Goal: Task Accomplishment & Management: Manage account settings

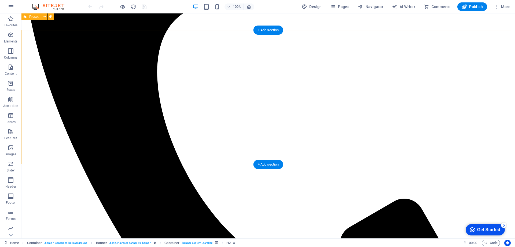
scroll to position [161, 0]
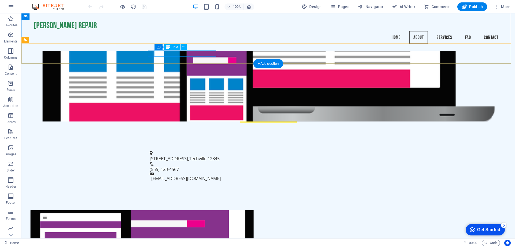
click at [199, 155] on span "Techville" at bounding box center [197, 158] width 17 height 6
click at [215, 155] on span "12345" at bounding box center [214, 158] width 12 height 6
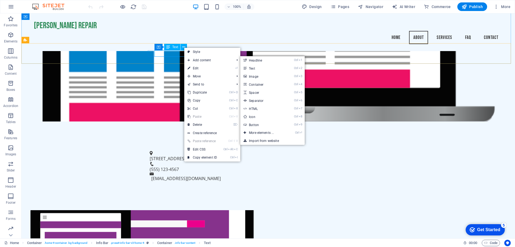
click at [167, 155] on span "[STREET_ADDRESS]" at bounding box center [169, 158] width 38 height 6
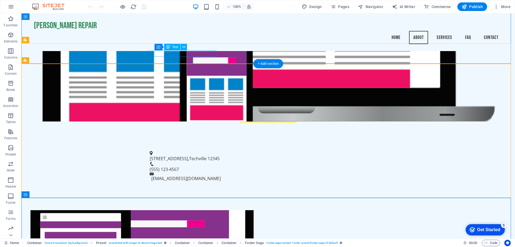
click at [176, 155] on span "[STREET_ADDRESS]" at bounding box center [169, 158] width 38 height 6
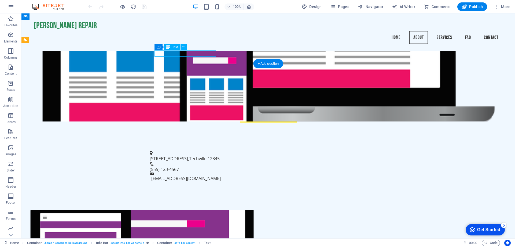
click at [203, 155] on div "[STREET_ADDRESS]" at bounding box center [266, 158] width 233 height 6
click at [79, 47] on figure at bounding box center [268, 27] width 469 height 188
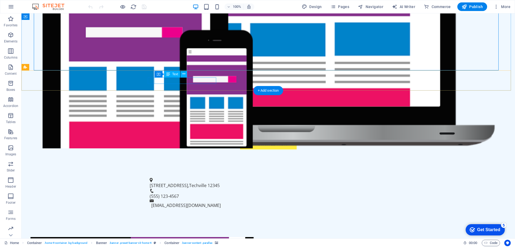
click at [183, 182] on span "[STREET_ADDRESS]" at bounding box center [169, 185] width 38 height 6
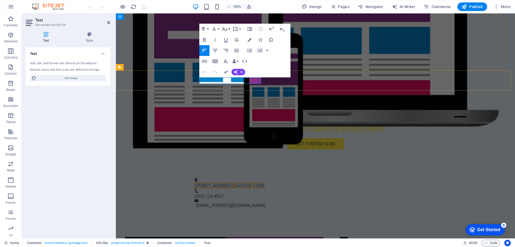
click at [259, 182] on span "12345" at bounding box center [258, 185] width 12 height 6
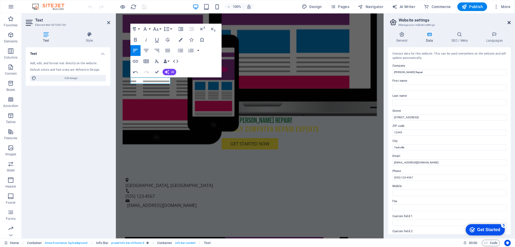
drag, startPoint x: 392, startPoint y: 9, endPoint x: 508, endPoint y: 23, distance: 116.6
click at [508, 23] on icon at bounding box center [508, 22] width 3 height 4
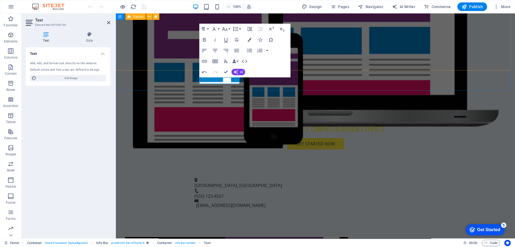
click at [92, 6] on div at bounding box center [117, 6] width 60 height 9
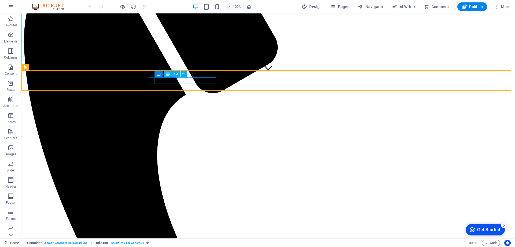
click at [174, 74] on span "Text" at bounding box center [175, 73] width 6 height 3
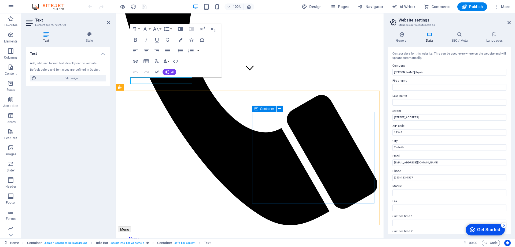
drag, startPoint x: 538, startPoint y: 130, endPoint x: 368, endPoint y: 116, distance: 170.4
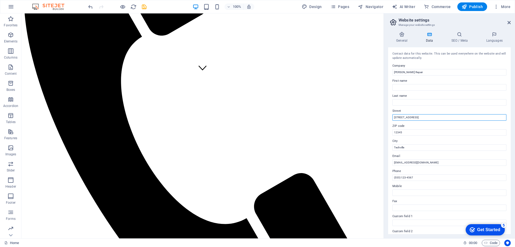
click at [417, 118] on input "[STREET_ADDRESS]" at bounding box center [449, 117] width 114 height 6
drag, startPoint x: 444, startPoint y: 131, endPoint x: 376, endPoint y: 117, distance: 69.1
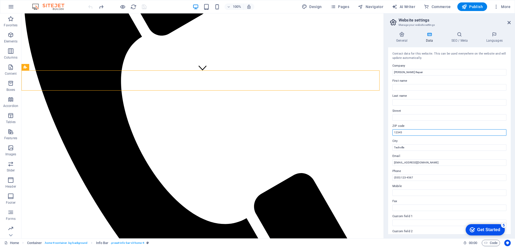
click at [412, 133] on input "12345" at bounding box center [449, 132] width 114 height 6
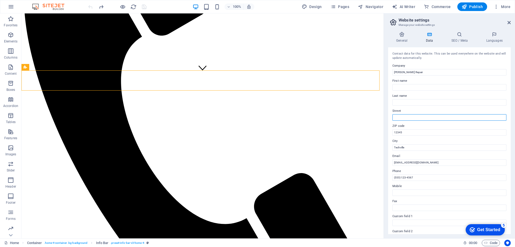
click at [404, 117] on input "Street" at bounding box center [449, 117] width 114 height 6
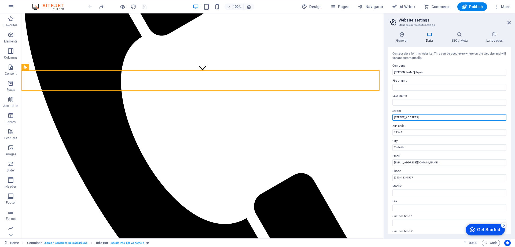
click at [416, 119] on input "[STREET_ADDRESS]" at bounding box center [449, 117] width 114 height 6
type input "1"
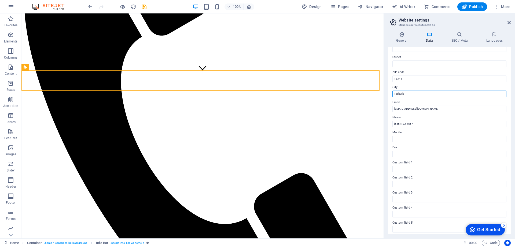
click at [414, 95] on input "Techville" at bounding box center [449, 93] width 114 height 6
type input "[GEOGRAPHIC_DATA], [GEOGRAPHIC_DATA]"
drag, startPoint x: 429, startPoint y: 92, endPoint x: 373, endPoint y: 75, distance: 57.9
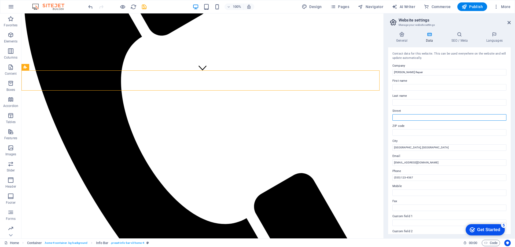
click at [403, 114] on input "Street" at bounding box center [449, 117] width 114 height 6
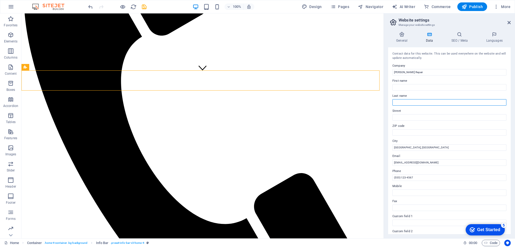
click at [407, 104] on input "Last name" at bounding box center [449, 102] width 114 height 6
click at [411, 136] on div "Contact data for this website. This can be used everywhere on the website and w…" at bounding box center [449, 140] width 123 height 186
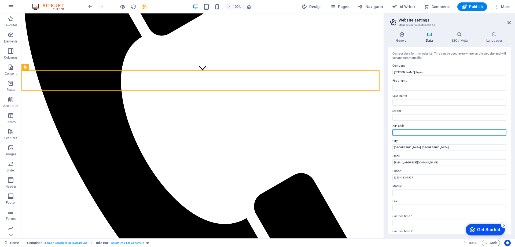
click at [409, 132] on input "ZIP code" at bounding box center [449, 132] width 114 height 6
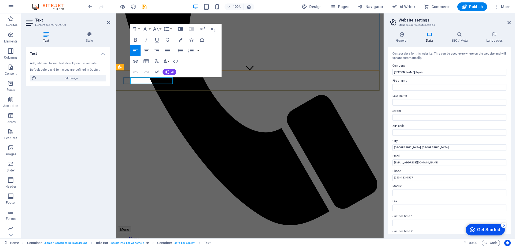
click at [508, 21] on icon at bounding box center [508, 22] width 3 height 4
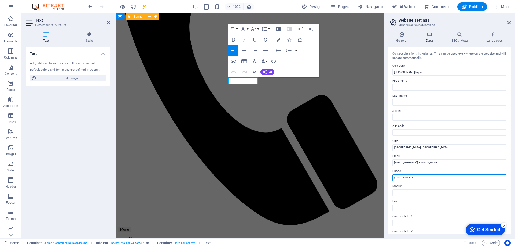
click at [399, 177] on input "(555) 123-4567" at bounding box center [449, 177] width 114 height 6
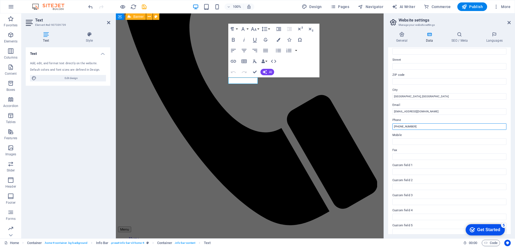
scroll to position [18, 0]
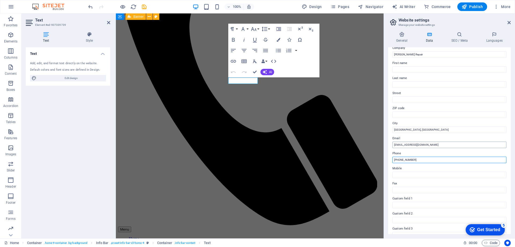
type input "[PHONE_NUMBER]"
drag, startPoint x: 549, startPoint y: 159, endPoint x: 380, endPoint y: 145, distance: 169.8
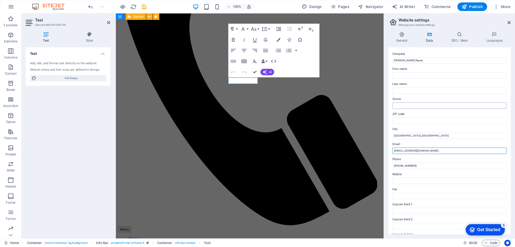
scroll to position [0, 0]
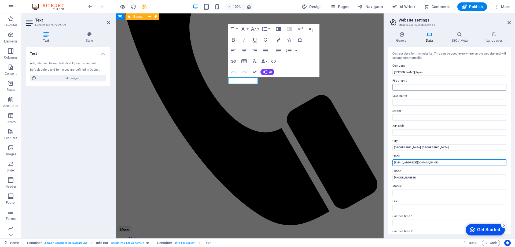
type input "[EMAIL_ADDRESS][DOMAIN_NAME]"
click at [408, 87] on input "First name" at bounding box center [449, 87] width 114 height 6
click at [509, 23] on icon at bounding box center [508, 22] width 3 height 4
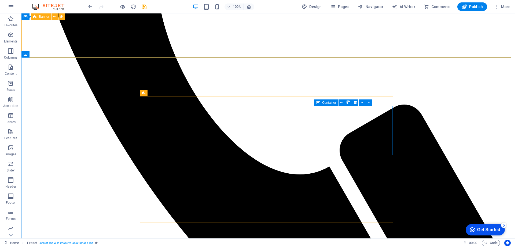
scroll to position [376, 0]
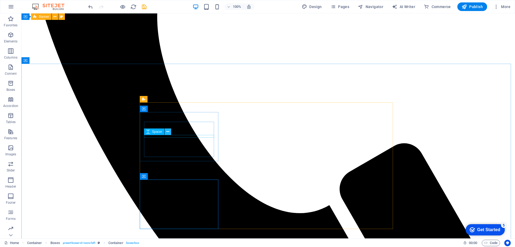
scroll to position [295, 0]
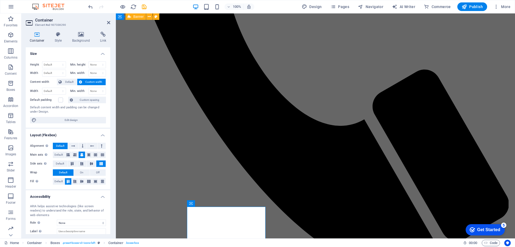
click at [104, 21] on h2 "Container" at bounding box center [72, 20] width 75 height 5
drag, startPoint x: 107, startPoint y: 22, endPoint x: 215, endPoint y: 45, distance: 110.5
click at [107, 22] on icon at bounding box center [108, 22] width 3 height 4
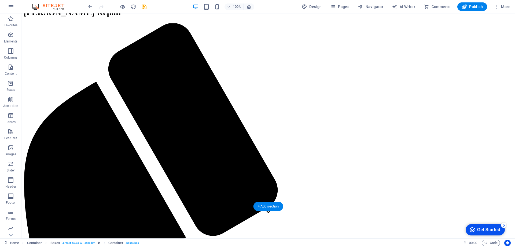
scroll to position [0, 0]
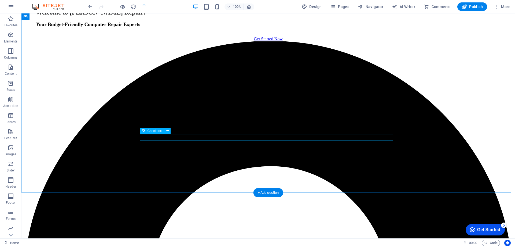
scroll to position [927, 0]
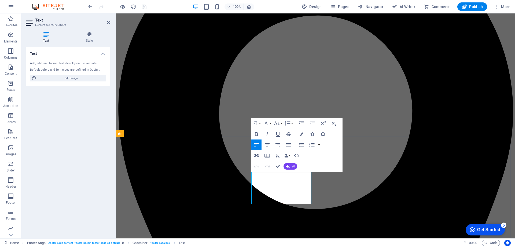
drag, startPoint x: 277, startPoint y: 188, endPoint x: 272, endPoint y: 189, distance: 5.1
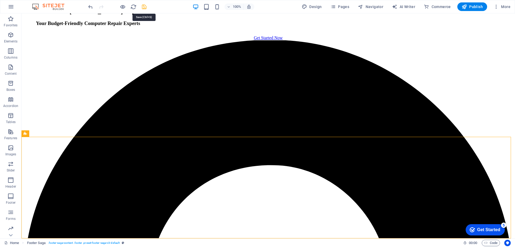
click at [143, 6] on icon "save" at bounding box center [144, 7] width 6 height 6
